Goal: Task Accomplishment & Management: Use online tool/utility

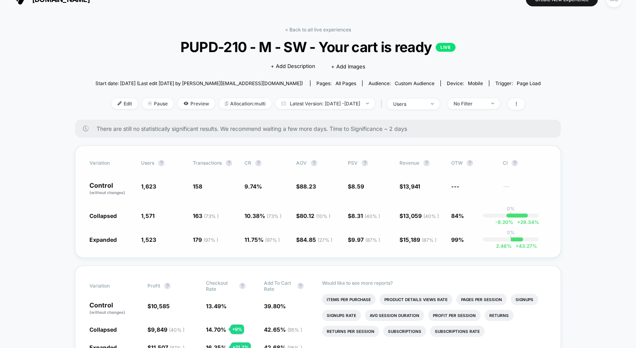
scroll to position [6, 0]
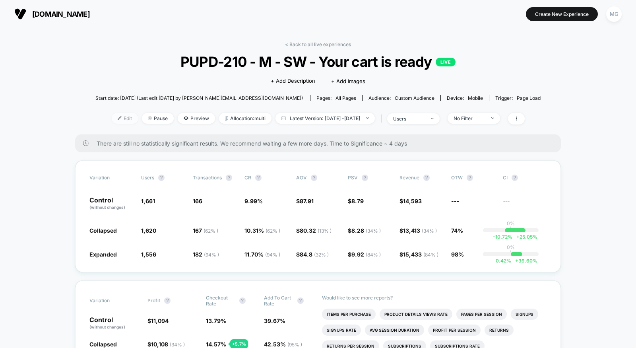
click at [112, 119] on span "Edit" at bounding box center [125, 118] width 26 height 11
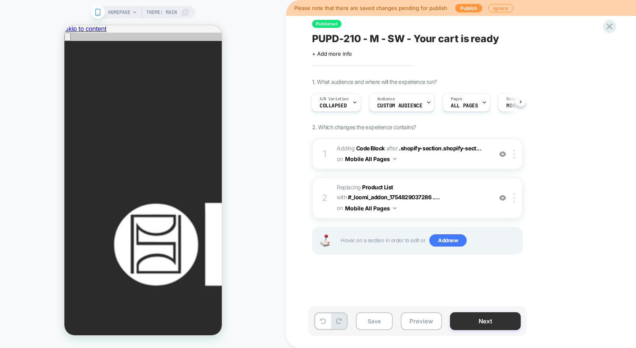
click at [467, 320] on button "Next" at bounding box center [485, 321] width 71 height 18
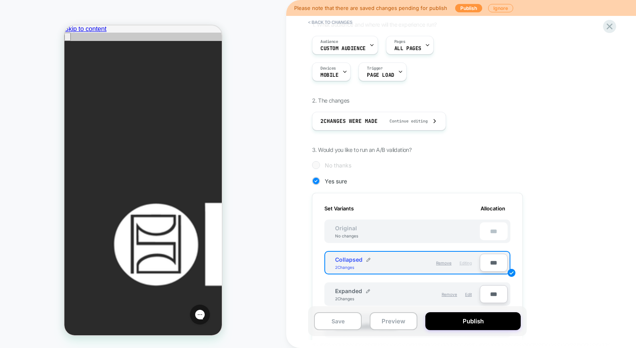
scroll to position [266, 0]
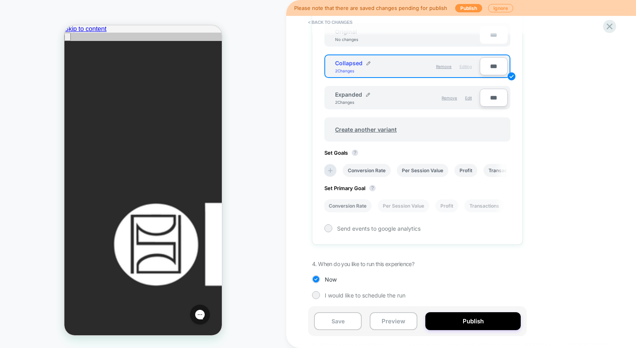
click at [355, 207] on li "Conversion Rate" at bounding box center [348, 205] width 48 height 13
click at [345, 322] on button "Save" at bounding box center [338, 321] width 48 height 18
click at [609, 25] on icon at bounding box center [609, 26] width 11 height 11
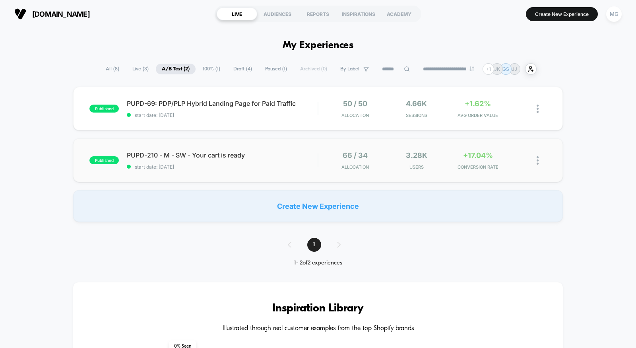
click at [301, 170] on div "published PUPD-210 - M - SW - Your cart is ready start date: 8/20/2025 66 / 34 …" at bounding box center [318, 160] width 490 height 44
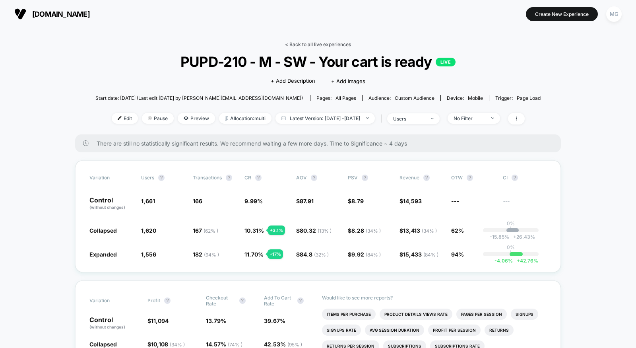
click at [326, 42] on link "< Back to all live experiences" at bounding box center [318, 44] width 66 height 6
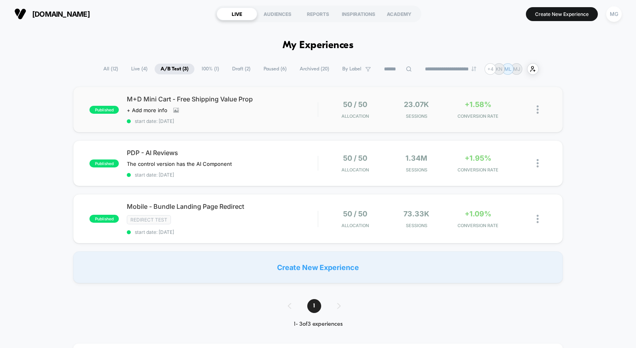
click at [297, 123] on span "start date: [DATE]" at bounding box center [222, 121] width 191 height 6
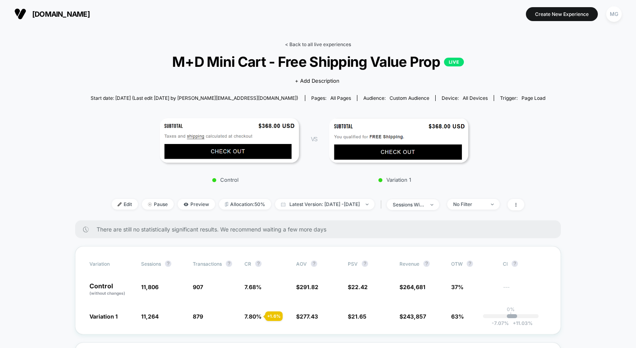
click at [320, 45] on link "< Back to all live experiences" at bounding box center [318, 44] width 66 height 6
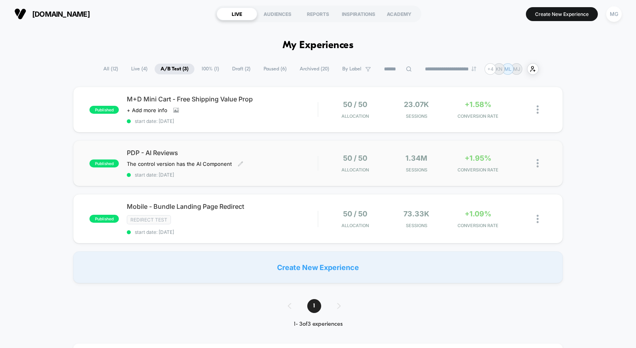
click at [297, 173] on span "start date: [DATE]" at bounding box center [222, 175] width 191 height 6
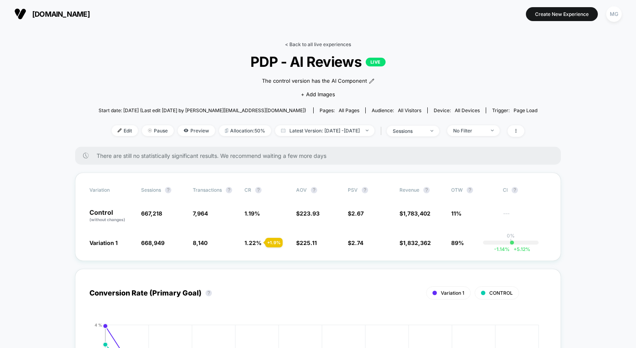
click at [330, 44] on link "< Back to all live experiences" at bounding box center [318, 44] width 66 height 6
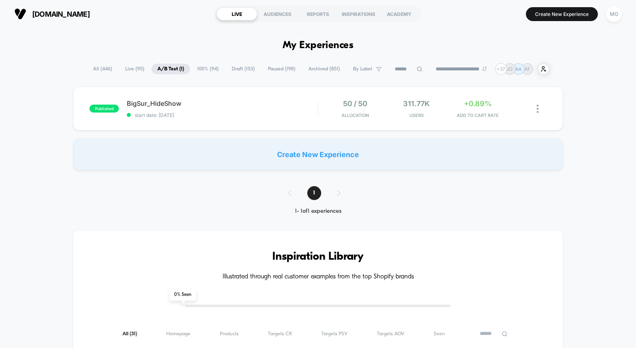
click at [199, 71] on span "100% ( 94 )" at bounding box center [207, 69] width 33 height 11
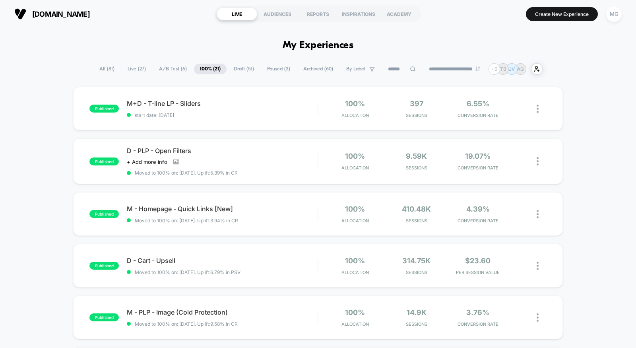
click at [170, 68] on span "A/B Test ( 6 )" at bounding box center [173, 69] width 40 height 11
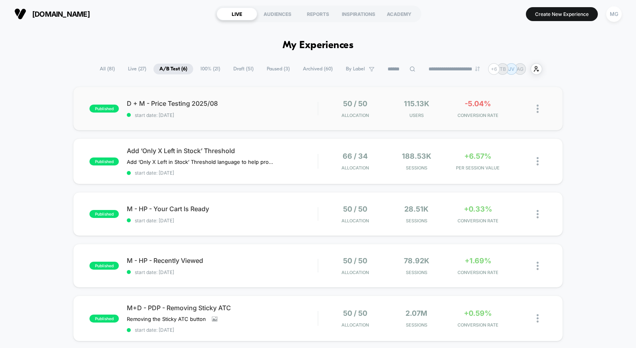
click at [287, 114] on span "start date: [DATE]" at bounding box center [222, 115] width 191 height 6
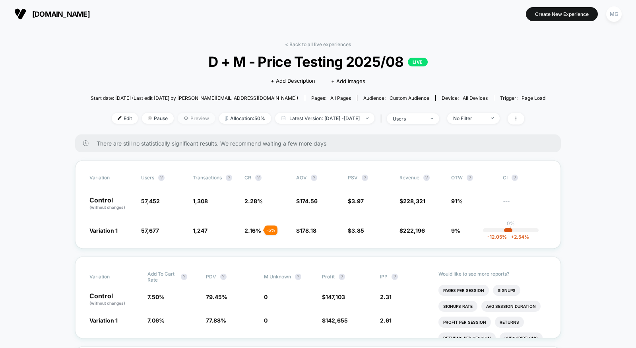
click at [189, 118] on span "Preview" at bounding box center [196, 118] width 37 height 11
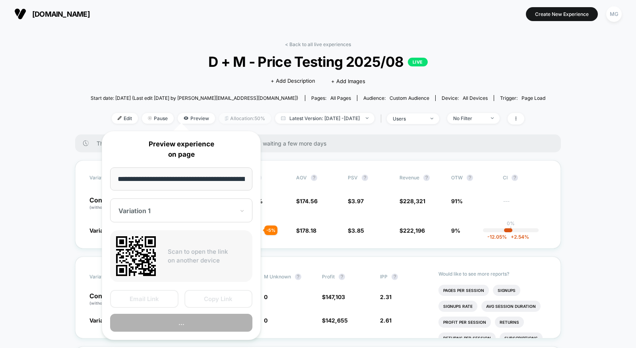
scroll to position [0, 62]
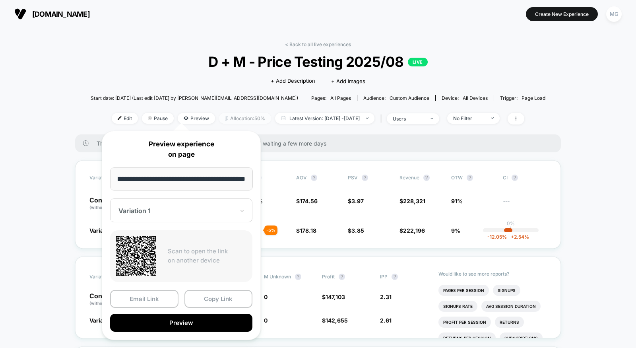
click at [224, 119] on span "Allocation: 50%" at bounding box center [245, 118] width 52 height 11
